Goal: Find contact information: Find contact information

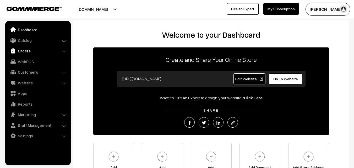
click at [27, 52] on link "Orders" at bounding box center [38, 50] width 62 height 9
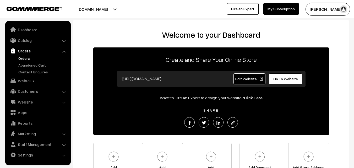
click at [33, 60] on link "Orders" at bounding box center [43, 58] width 52 height 5
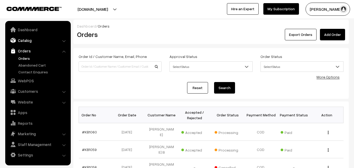
click at [33, 41] on link "Catalog" at bounding box center [38, 40] width 62 height 9
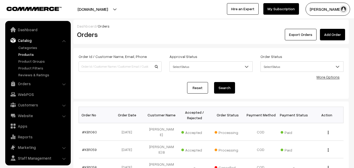
click at [32, 54] on link "Products" at bounding box center [43, 54] width 52 height 5
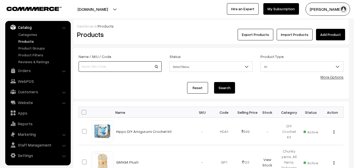
click at [100, 71] on input at bounding box center [120, 66] width 83 height 10
click at [31, 91] on link "Customers" at bounding box center [38, 91] width 62 height 9
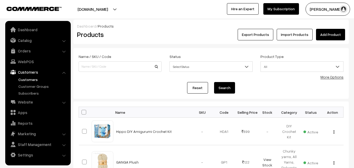
click at [30, 80] on link "Customers" at bounding box center [43, 79] width 52 height 5
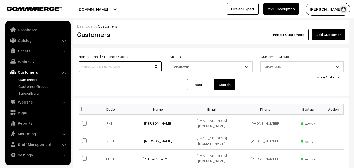
click at [110, 69] on input at bounding box center [120, 66] width 83 height 10
type input "durriya"
click at [214, 79] on button "Search" at bounding box center [224, 85] width 21 height 12
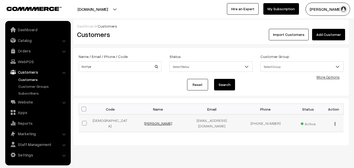
click at [159, 121] on link "[PERSON_NAME]" at bounding box center [158, 123] width 28 height 4
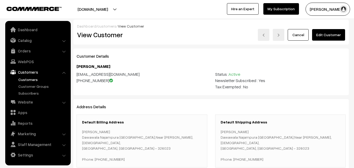
drag, startPoint x: 92, startPoint y: 132, endPoint x: 82, endPoint y: 132, distance: 9.4
click at [82, 132] on p "[PERSON_NAME] [GEOGRAPHIC_DATA],Near [PERSON_NAME][GEOGRAPHIC_DATA][DEMOGRAPHIC…" at bounding box center [142, 145] width 120 height 33
drag, startPoint x: 121, startPoint y: 155, endPoint x: 100, endPoint y: 153, distance: 21.2
click at [100, 153] on p "[PERSON_NAME] [GEOGRAPHIC_DATA],Near [PERSON_NAME][GEOGRAPHIC_DATA][DEMOGRAPHIC…" at bounding box center [142, 145] width 120 height 33
copy p "8209973143"
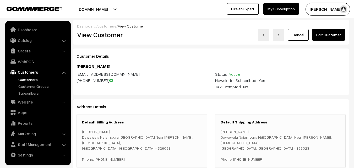
drag, startPoint x: 80, startPoint y: 137, endPoint x: 155, endPoint y: 136, distance: 74.9
click at [155, 136] on div "Default Billing Address [PERSON_NAME][GEOGRAPHIC_DATA],Near [PERSON_NAME][GEOGR…" at bounding box center [141, 140] width 131 height 53
copy p "Dawawala Najampura [GEOGRAPHIC_DATA],Near [PERSON_NAME],"
